Goal: Task Accomplishment & Management: Manage account settings

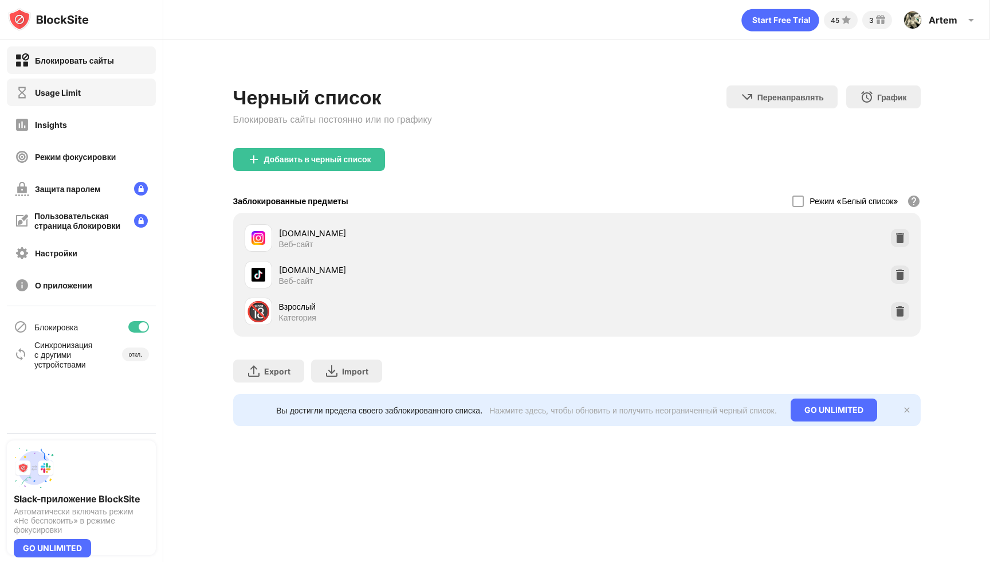
click at [124, 100] on div "Usage Limit" at bounding box center [81, 93] width 149 height 28
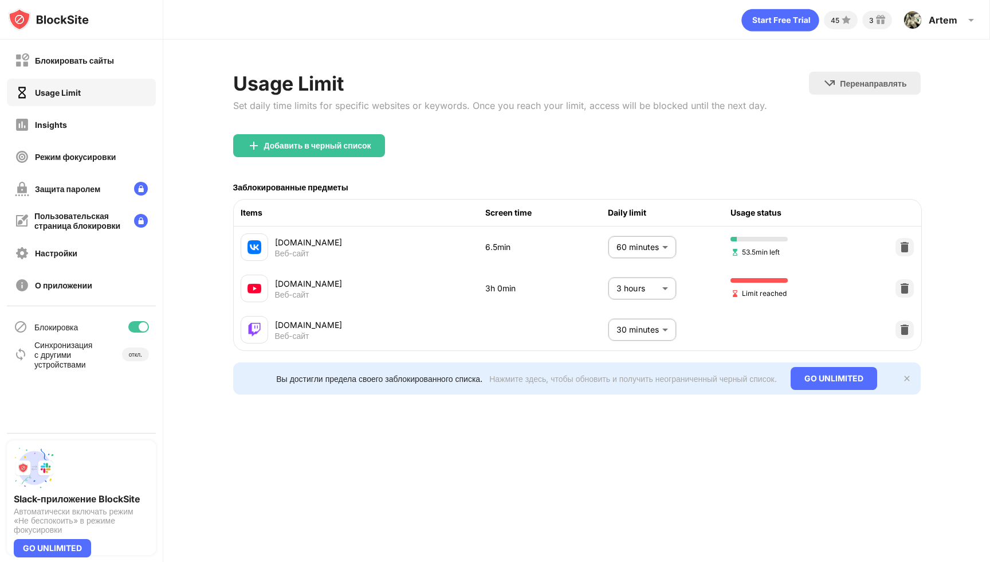
click at [661, 296] on body "Блокировать сайты Usage Limit Insights Режим фокусировки Защита паролем Пользов…" at bounding box center [495, 281] width 990 height 562
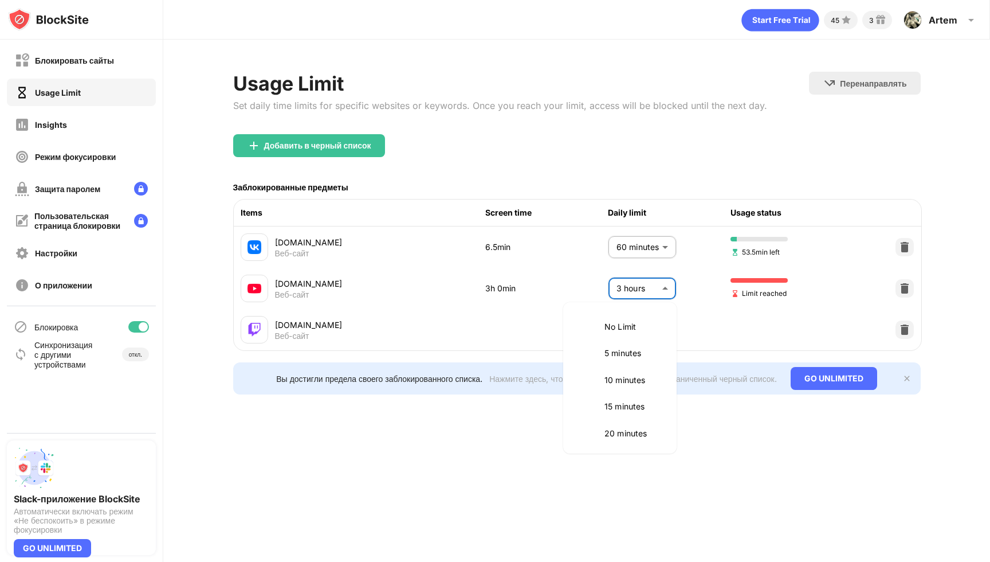
scroll to position [374, 0]
click at [633, 352] on p "2.5 hours" at bounding box center [634, 351] width 58 height 13
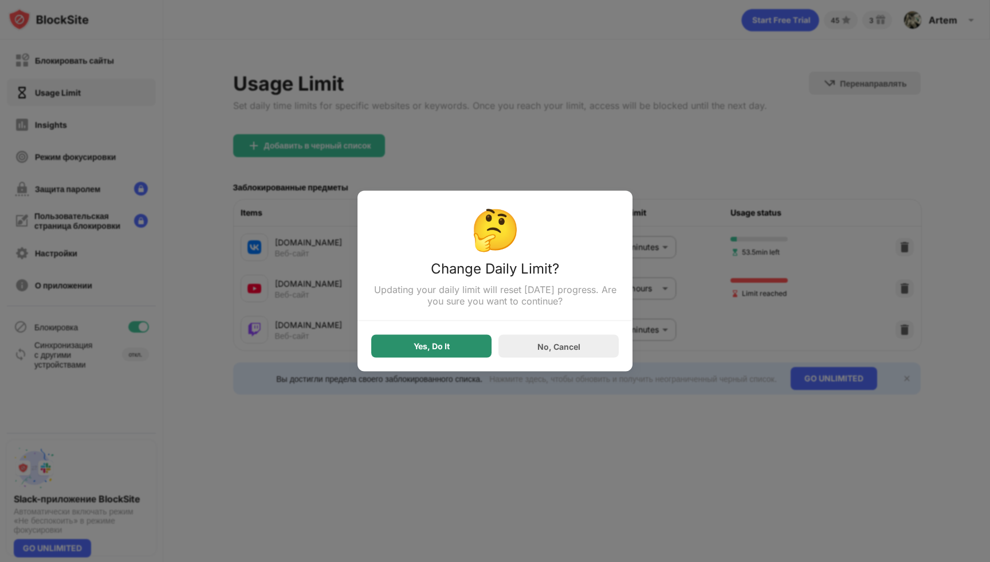
click at [460, 353] on div "Yes, Do It" at bounding box center [431, 346] width 120 height 23
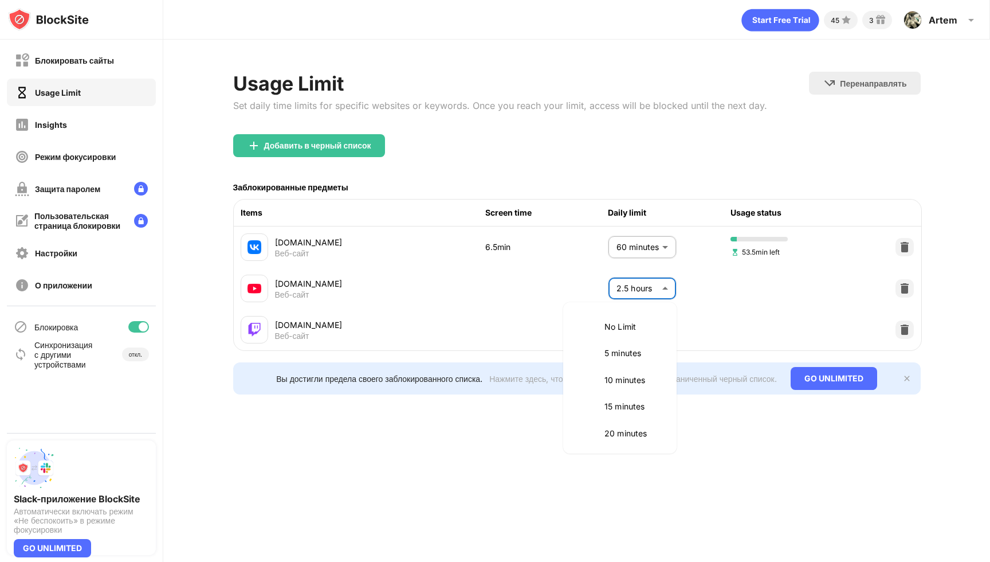
click at [640, 283] on body "Блокировать сайты Usage Limit Insights Режим фокусировки Защита паролем Пользов…" at bounding box center [495, 281] width 990 height 562
click at [616, 405] on p "3 hours" at bounding box center [634, 404] width 58 height 13
type input "***"
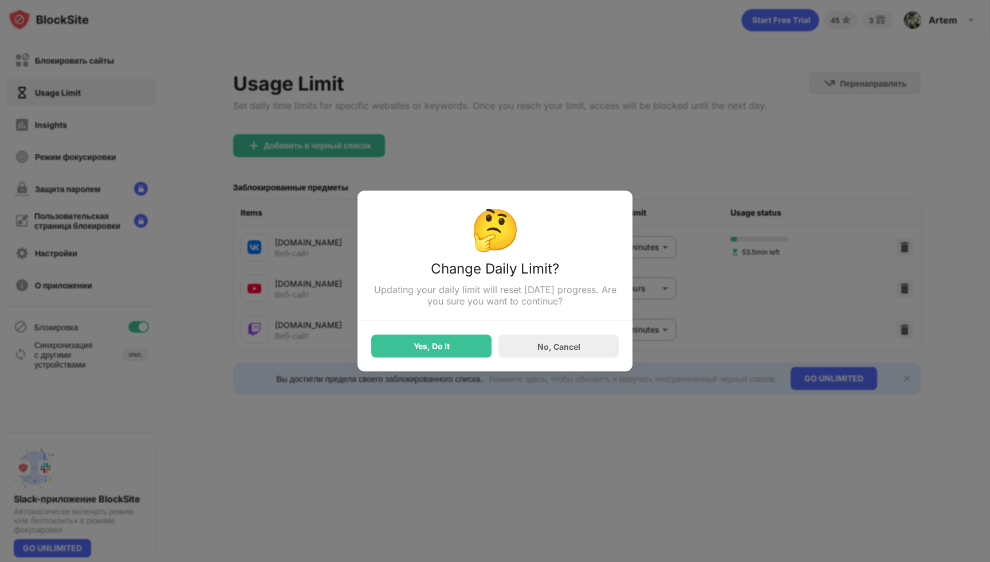
click at [464, 328] on div "Yes, Do It No, Cancel" at bounding box center [495, 339] width 248 height 37
click at [464, 344] on div "Yes, Do It" at bounding box center [431, 346] width 120 height 23
